Goal: Find specific page/section: Find specific page/section

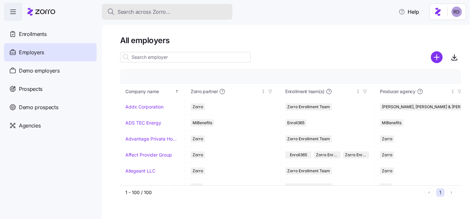
click at [146, 16] on button "Search across Zorro..." at bounding box center [167, 12] width 131 height 16
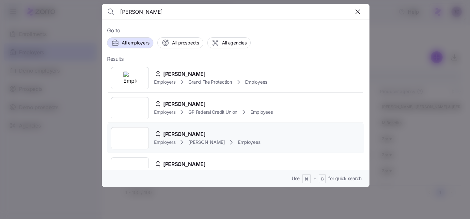
scroll to position [9, 0]
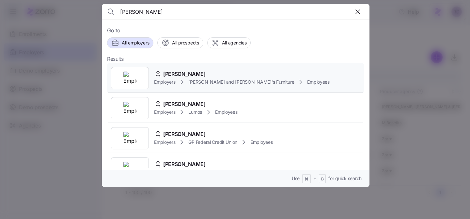
type input "[PERSON_NAME]"
click at [220, 73] on div "[PERSON_NAME]" at bounding box center [242, 74] width 176 height 8
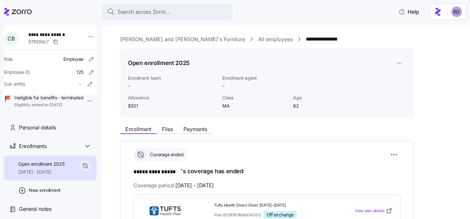
click at [151, 40] on link "[PERSON_NAME] and [PERSON_NAME]'s Furniture" at bounding box center [182, 39] width 125 height 8
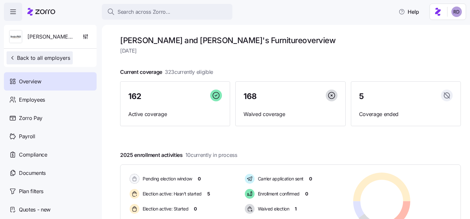
click at [44, 55] on span "Back to all employers" at bounding box center [39, 58] width 61 height 8
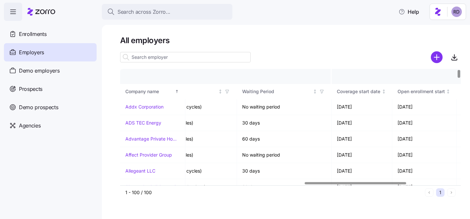
scroll to position [0, 786]
